Goal: Book appointment/travel/reservation: Book appointment/travel/reservation

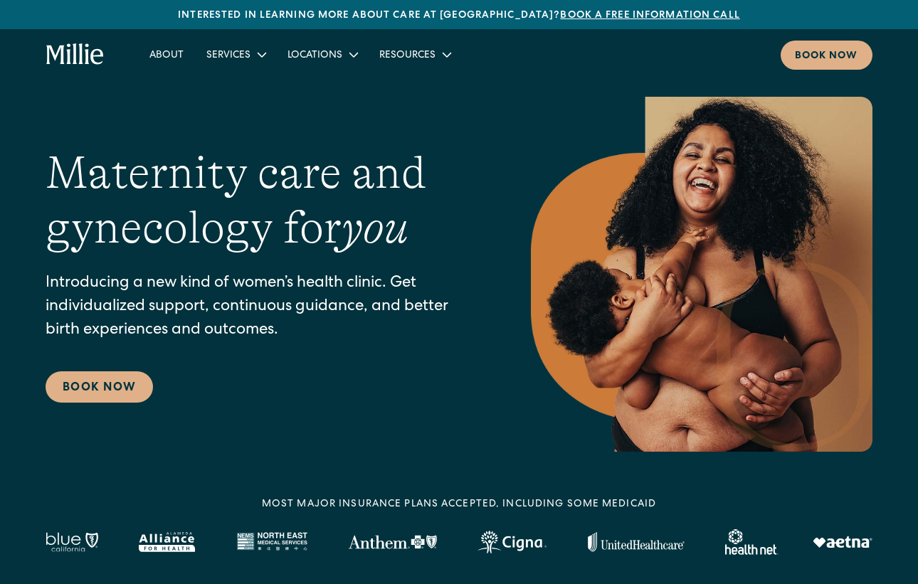
click at [110, 380] on link "Book Now" at bounding box center [99, 386] width 107 height 31
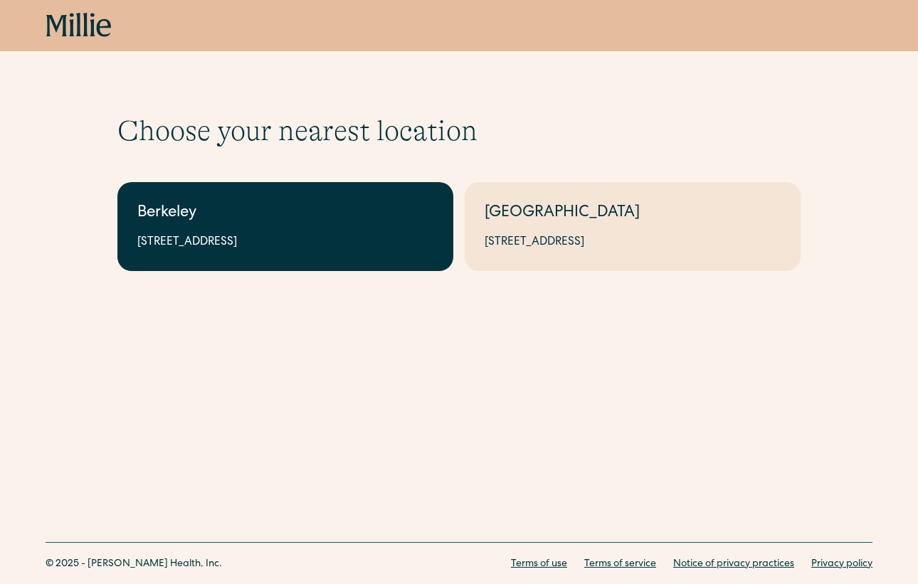
click at [419, 227] on link "Berkeley [STREET_ADDRESS]" at bounding box center [285, 226] width 336 height 89
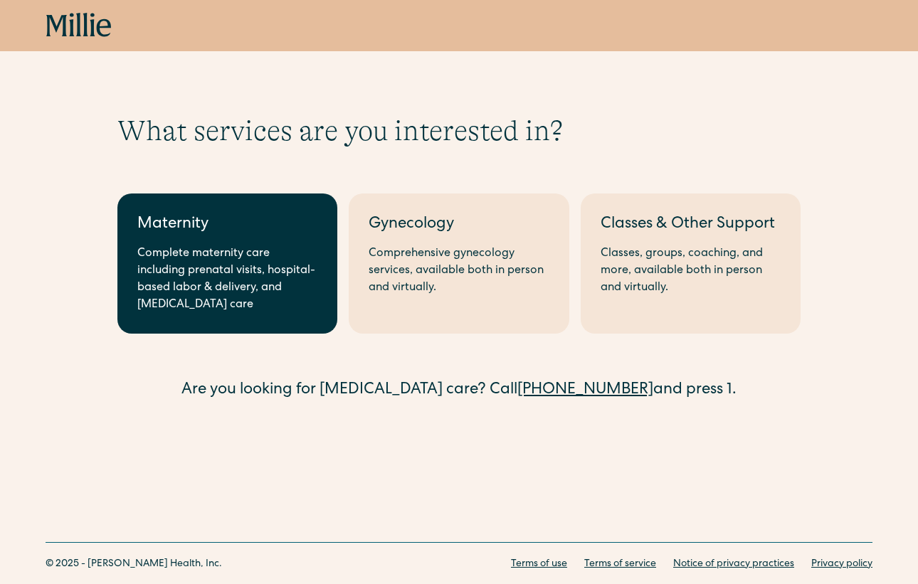
click at [220, 265] on div "Complete maternity care including prenatal visits, hospital-based labor & deliv…" at bounding box center [227, 280] width 180 height 68
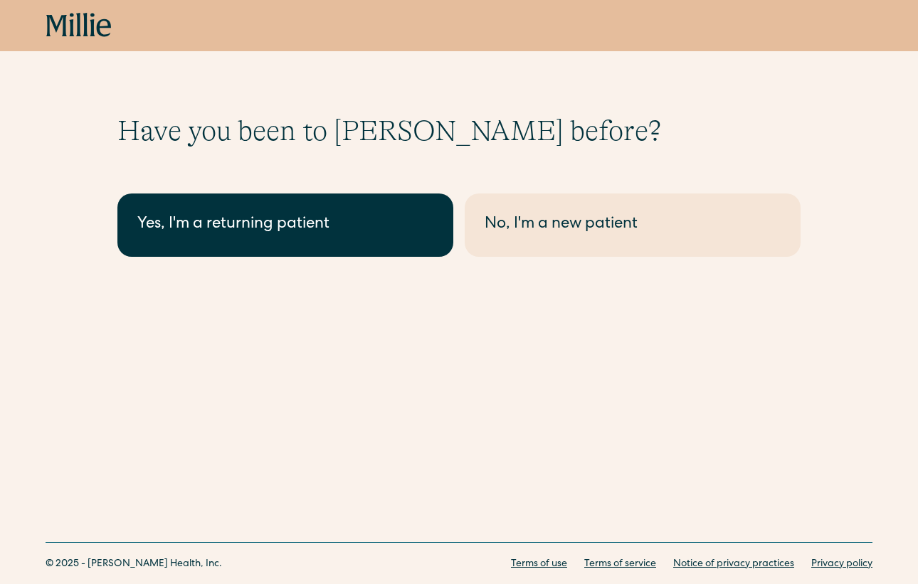
click at [290, 217] on div "Yes, I'm a returning patient" at bounding box center [285, 224] width 296 height 23
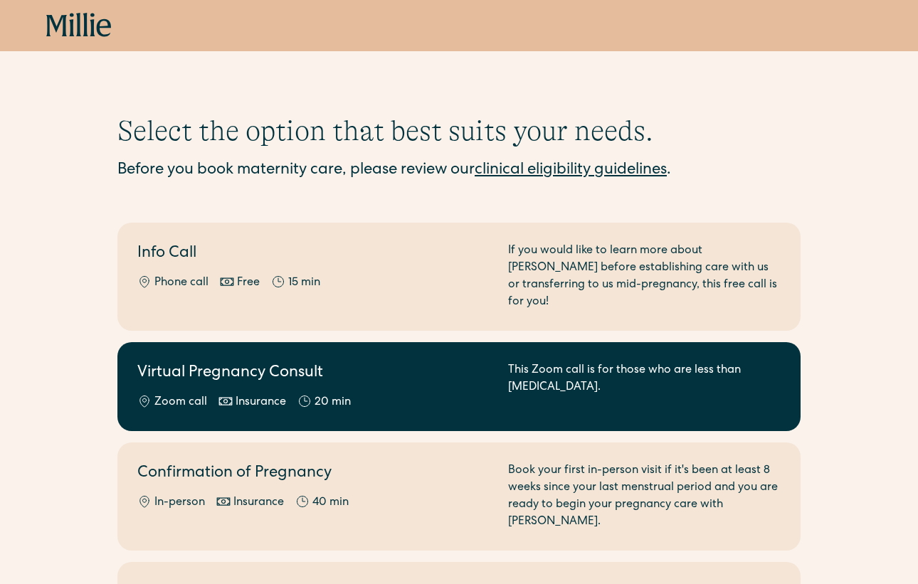
click at [338, 394] on div "20 min" at bounding box center [333, 402] width 36 height 17
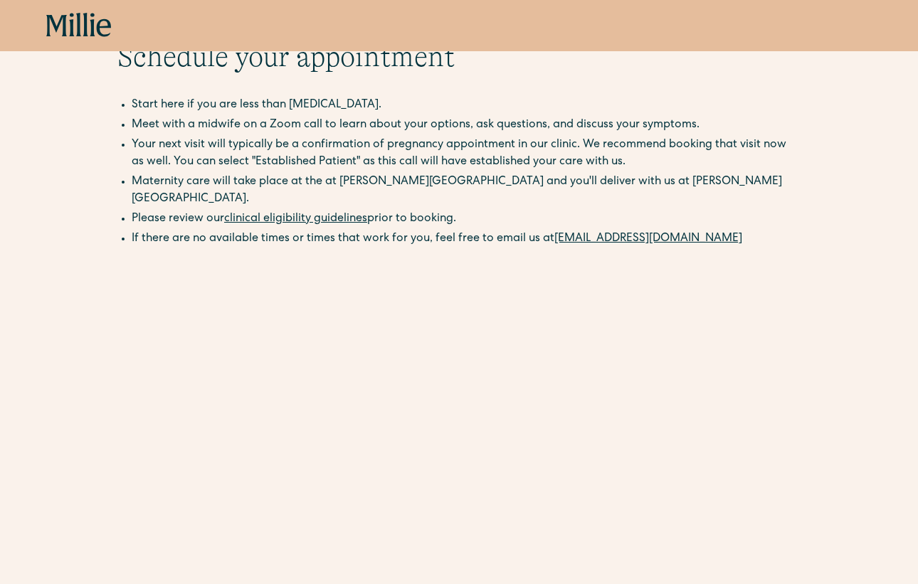
scroll to position [210, 0]
